Goal: Transaction & Acquisition: Book appointment/travel/reservation

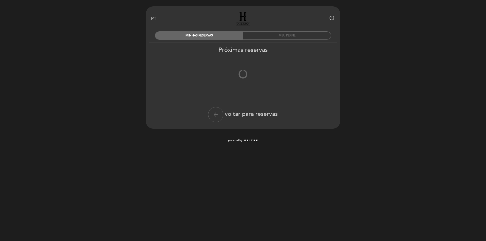
select select "pt"
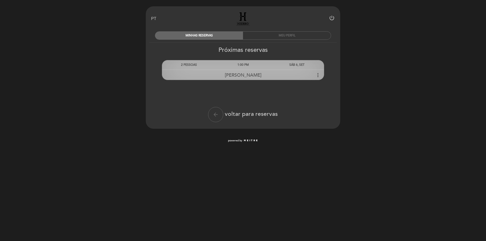
click at [302, 63] on div "SÁB 6, SET" at bounding box center [297, 64] width 54 height 9
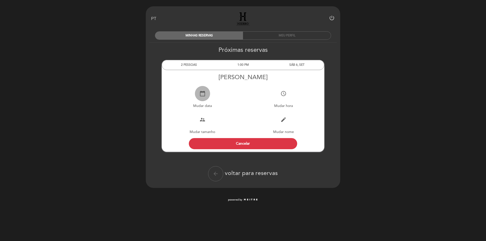
click at [199, 96] on button "calendar_today" at bounding box center [202, 93] width 15 height 15
select select "pt"
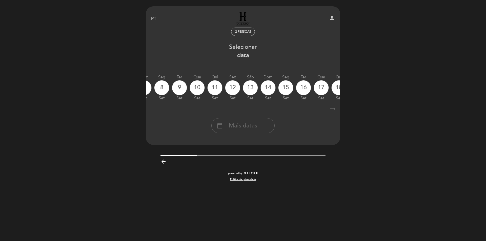
scroll to position [0, 149]
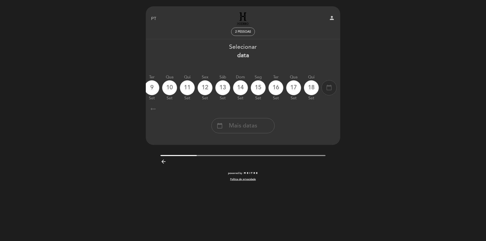
click at [328, 83] on icon "calendar_today" at bounding box center [329, 87] width 6 height 9
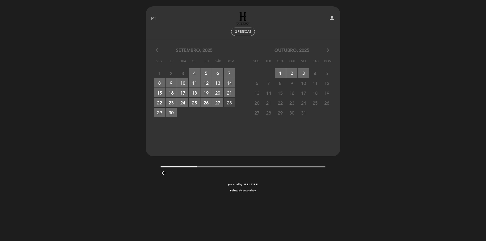
click at [231, 104] on span "28 RESERVAS DISPONÍVEIS" at bounding box center [229, 102] width 11 height 9
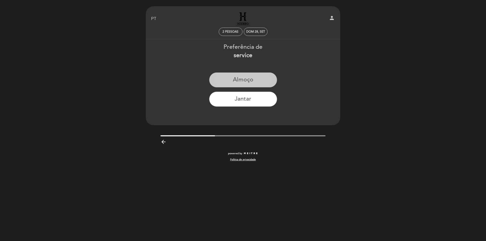
click at [241, 78] on button "Almoço" at bounding box center [243, 79] width 68 height 15
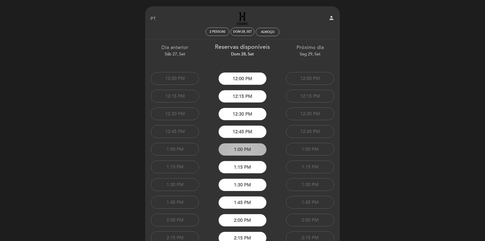
click at [242, 151] on button "1:00 PM" at bounding box center [242, 149] width 48 height 13
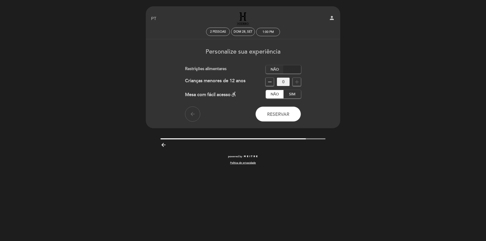
click at [291, 70] on label "Sim" at bounding box center [292, 69] width 18 height 8
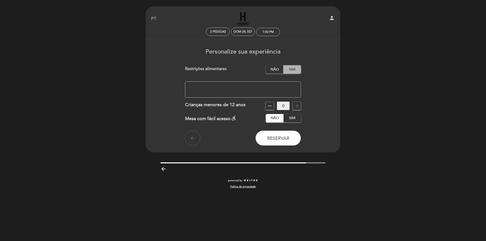
click at [284, 71] on label "Sim" at bounding box center [292, 69] width 18 height 8
click at [280, 70] on label "Não" at bounding box center [275, 69] width 18 height 8
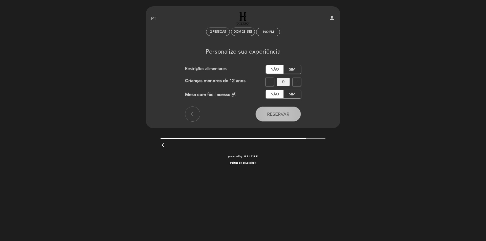
click at [275, 115] on span "Reservar" at bounding box center [278, 115] width 22 height 6
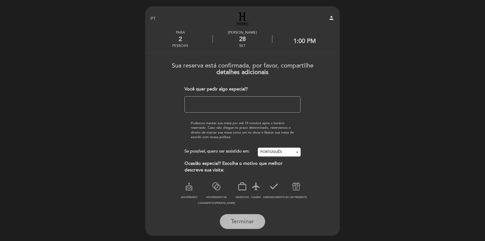
click at [248, 221] on span "Terminar" at bounding box center [242, 221] width 23 height 7
